Goal: Check status: Check status

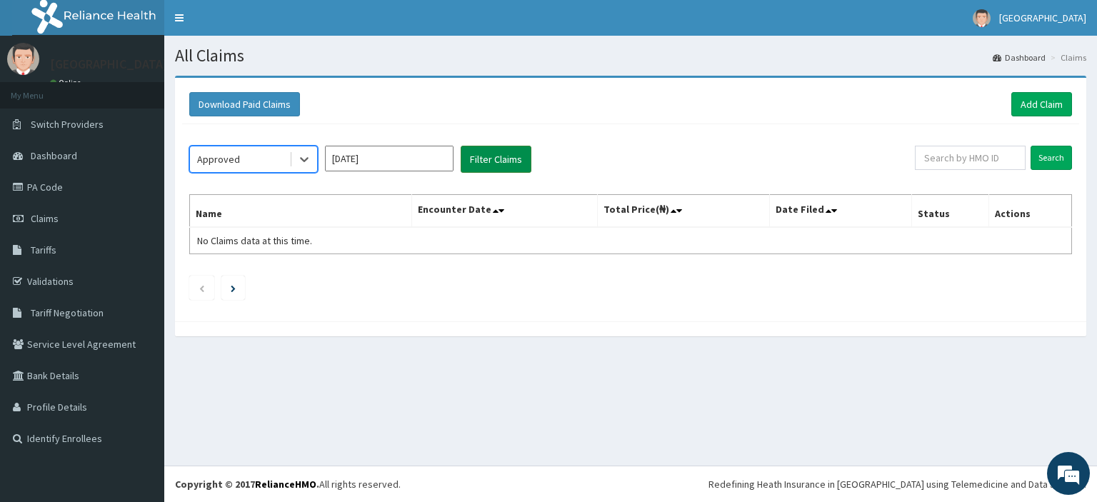
click at [468, 156] on button "Filter Claims" at bounding box center [496, 159] width 71 height 27
click at [494, 148] on button "Filter Claims" at bounding box center [496, 159] width 71 height 27
click at [494, 161] on button "Filter Claims" at bounding box center [496, 159] width 71 height 27
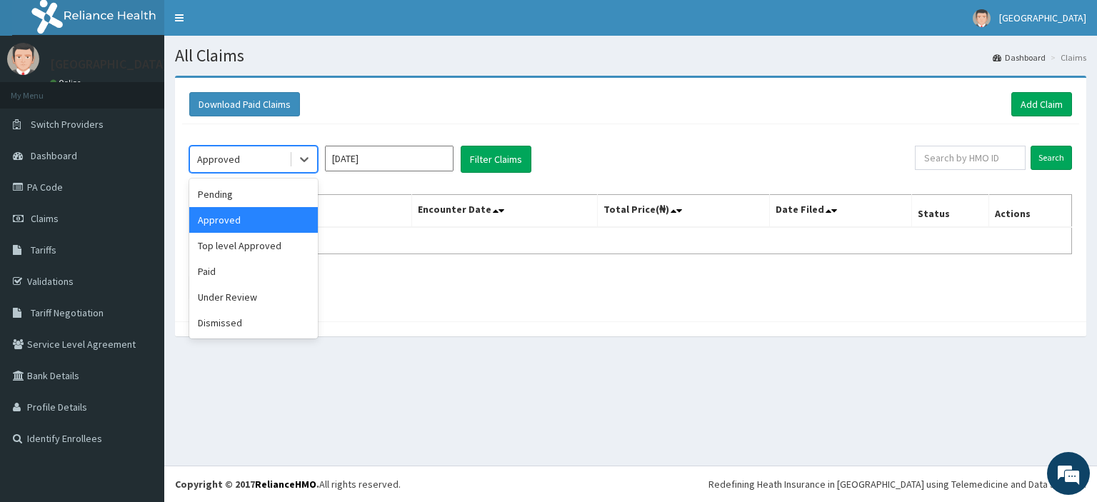
click at [263, 151] on div "Approved" at bounding box center [239, 159] width 99 height 23
click at [253, 270] on div "Paid" at bounding box center [253, 272] width 129 height 26
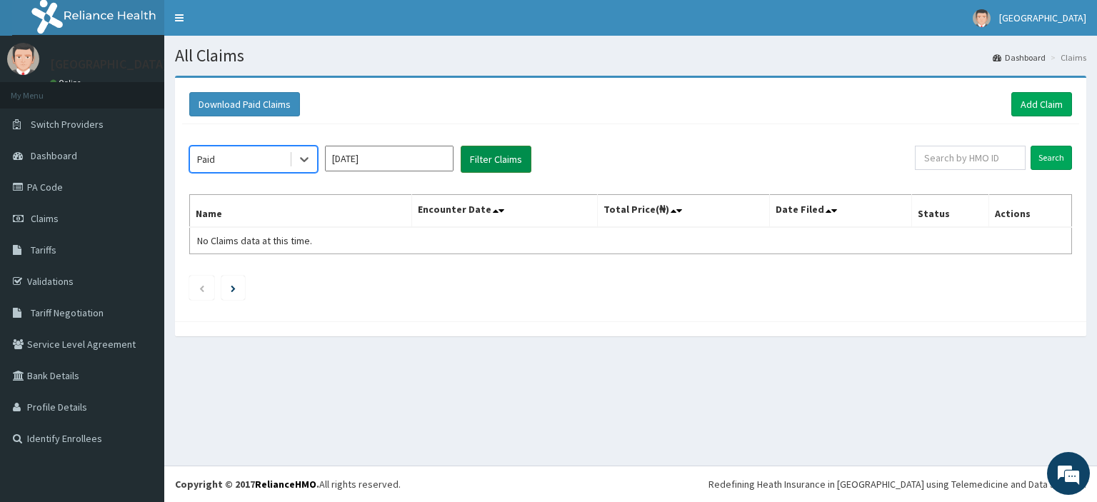
click at [478, 161] on button "Filter Claims" at bounding box center [496, 159] width 71 height 27
click at [478, 160] on button "Filter Claims" at bounding box center [496, 159] width 71 height 27
click at [495, 158] on button "Filter Claims" at bounding box center [496, 159] width 71 height 27
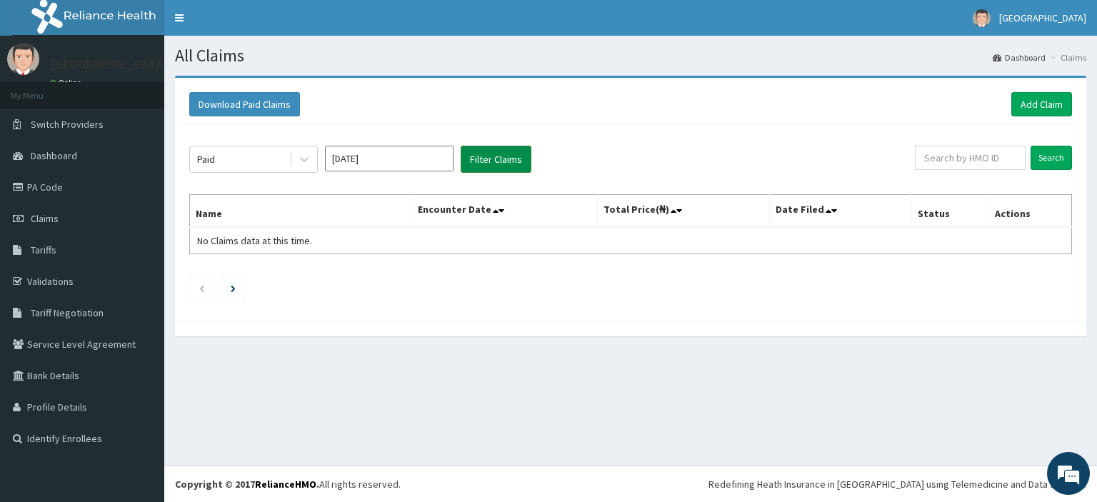
click at [495, 158] on button "Filter Claims" at bounding box center [496, 159] width 71 height 27
click at [508, 153] on button "Filter Claims" at bounding box center [496, 159] width 71 height 27
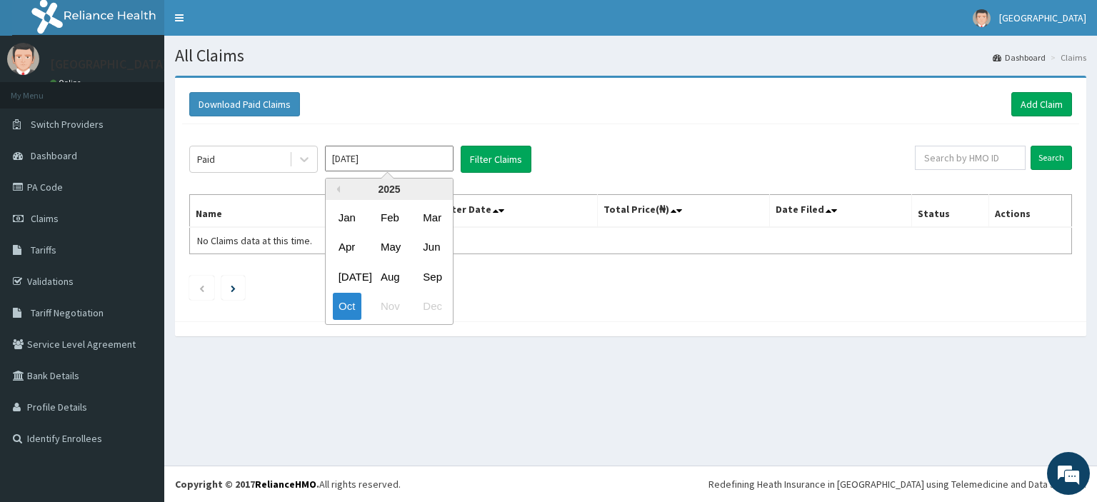
click at [369, 159] on input "[DATE]" at bounding box center [389, 159] width 129 height 26
click at [430, 273] on div "Sep" at bounding box center [431, 277] width 29 height 26
type input "[DATE]"
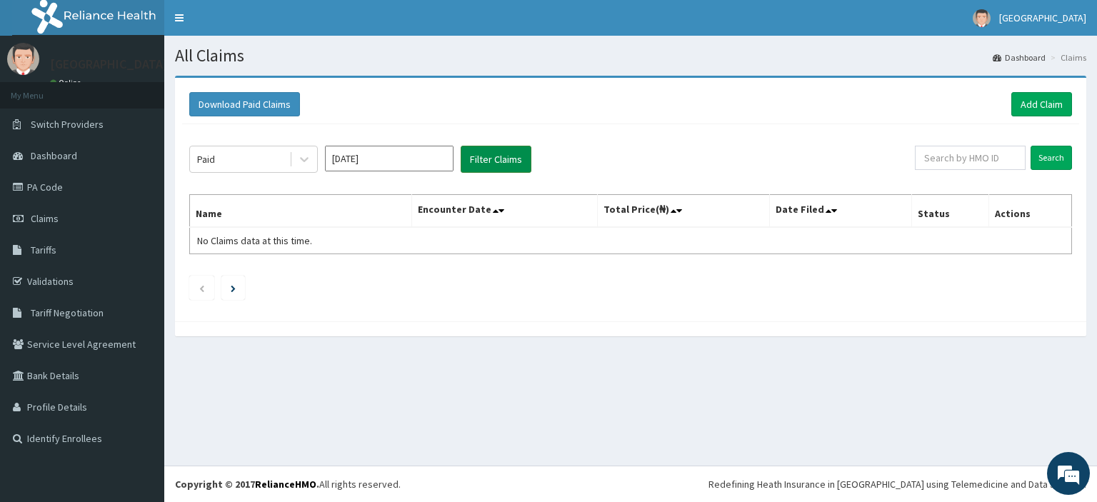
click at [507, 153] on button "Filter Claims" at bounding box center [496, 159] width 71 height 27
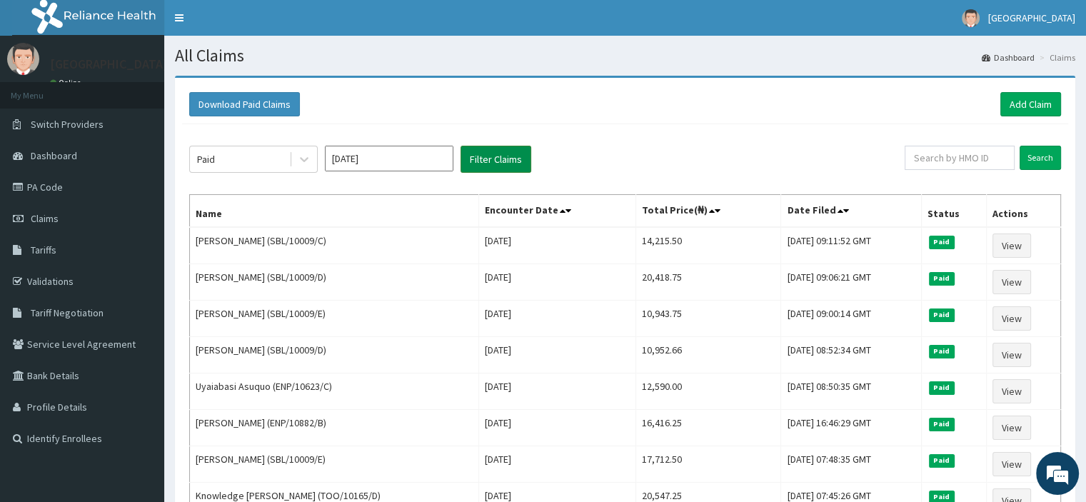
click at [507, 153] on button "Filter Claims" at bounding box center [496, 159] width 71 height 27
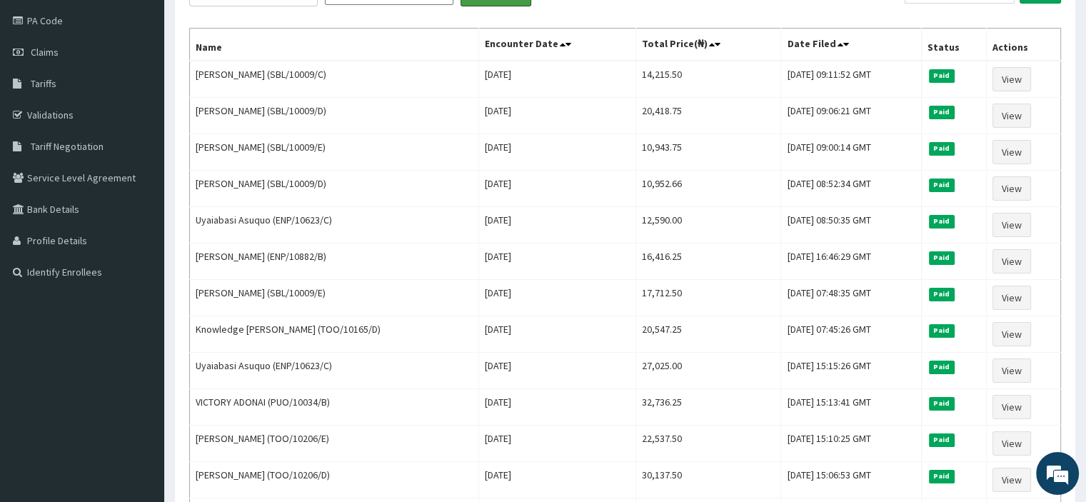
scroll to position [171, 0]
